Goal: Task Accomplishment & Management: Manage account settings

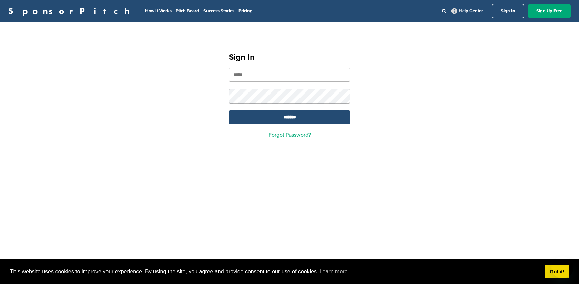
type input "**********"
click at [277, 76] on input "**********" at bounding box center [289, 75] width 121 height 14
click at [244, 124] on input "*******" at bounding box center [289, 116] width 121 height 13
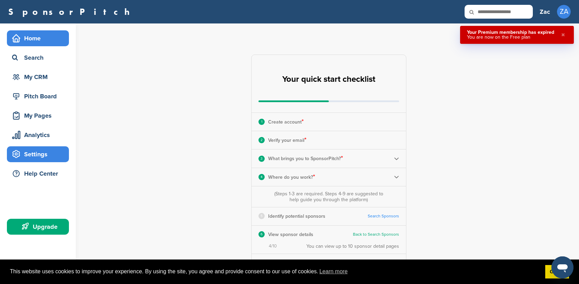
click at [37, 151] on div "Settings" at bounding box center [39, 154] width 59 height 12
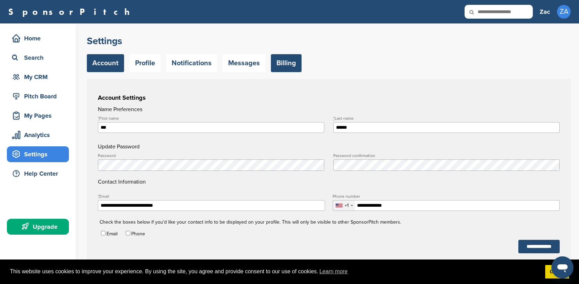
click at [293, 63] on link "Billing" at bounding box center [286, 63] width 31 height 18
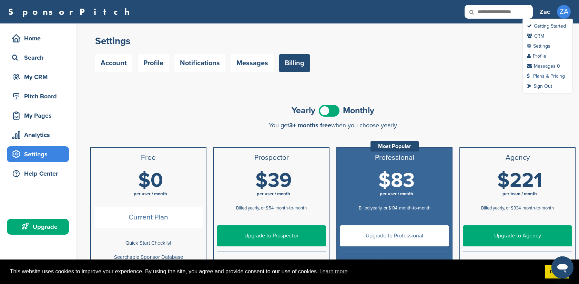
click at [542, 77] on link "Plans & Pricing" at bounding box center [546, 76] width 38 height 6
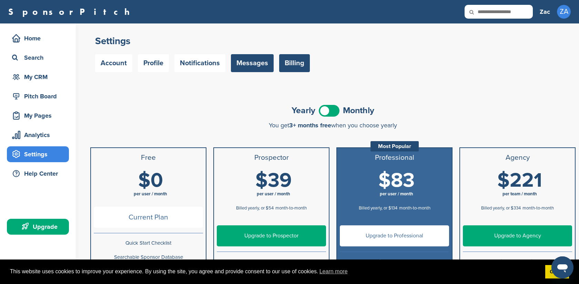
click at [254, 70] on link "Messages" at bounding box center [252, 63] width 43 height 18
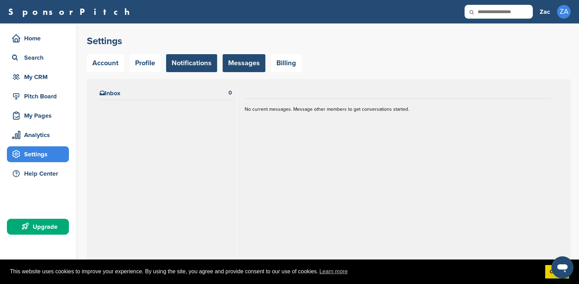
click at [195, 65] on link "Notifications" at bounding box center [191, 63] width 51 height 18
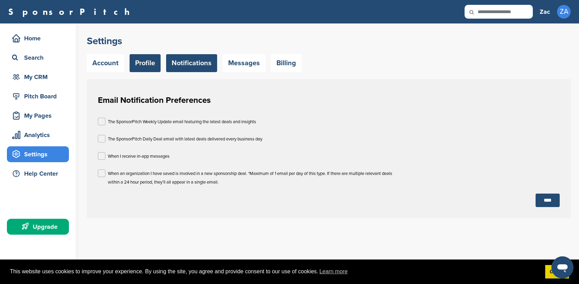
click at [151, 64] on link "Profile" at bounding box center [145, 63] width 31 height 18
click at [113, 63] on link "Account" at bounding box center [105, 63] width 37 height 18
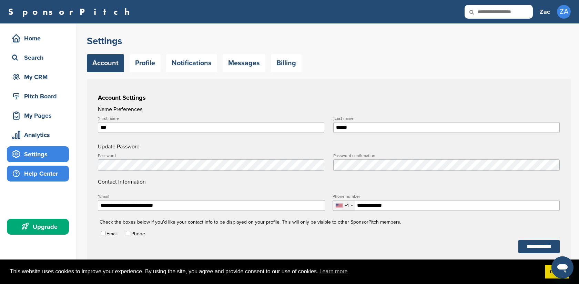
click at [50, 179] on div "Help Center" at bounding box center [38, 173] width 62 height 16
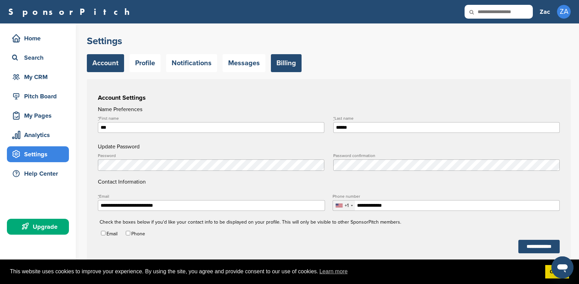
click at [289, 64] on link "Billing" at bounding box center [286, 63] width 31 height 18
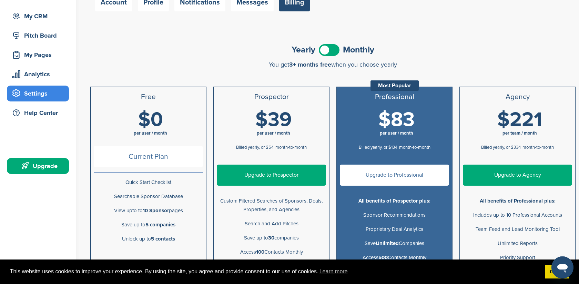
scroll to position [123, 0]
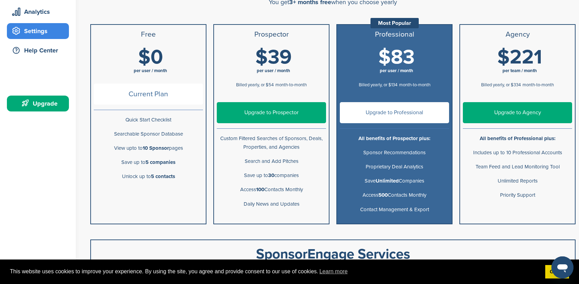
click at [297, 85] on span "month-to-month" at bounding box center [290, 85] width 31 height 6
click at [296, 180] on li "Save up to 30 companies" at bounding box center [271, 175] width 115 height 14
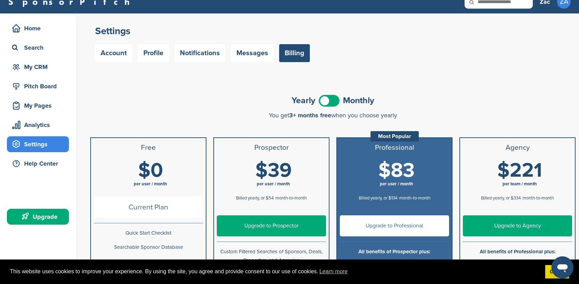
scroll to position [0, 0]
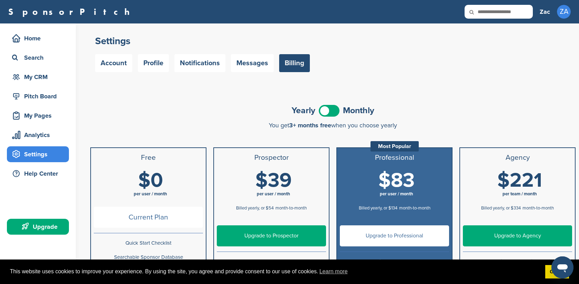
click at [545, 10] on h3 "Zac" at bounding box center [545, 12] width 10 height 10
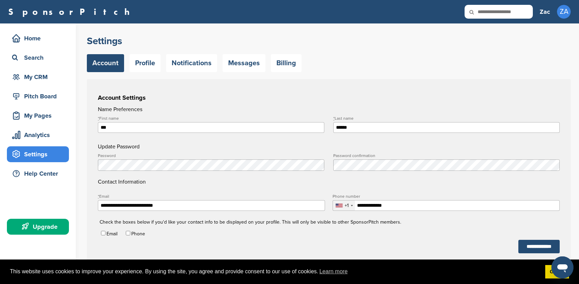
click at [453, 96] on h3 "Account Settings" at bounding box center [329, 98] width 462 height 10
click at [281, 68] on link "Billing" at bounding box center [286, 63] width 31 height 18
